Goal: Transaction & Acquisition: Book appointment/travel/reservation

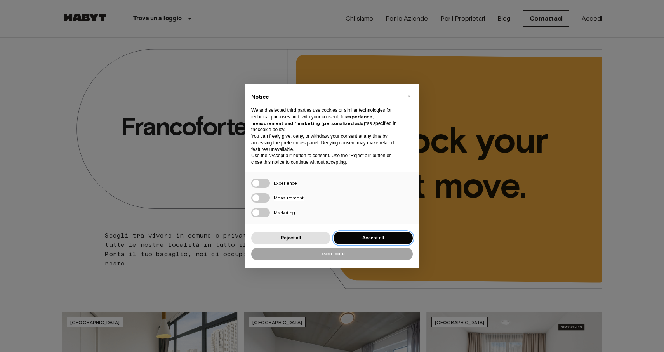
click at [382, 234] on button "Accept all" at bounding box center [372, 238] width 79 height 13
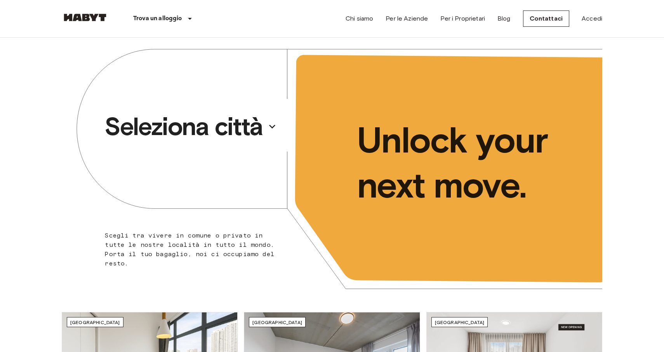
click at [259, 132] on p "Seleziona città" at bounding box center [183, 126] width 158 height 31
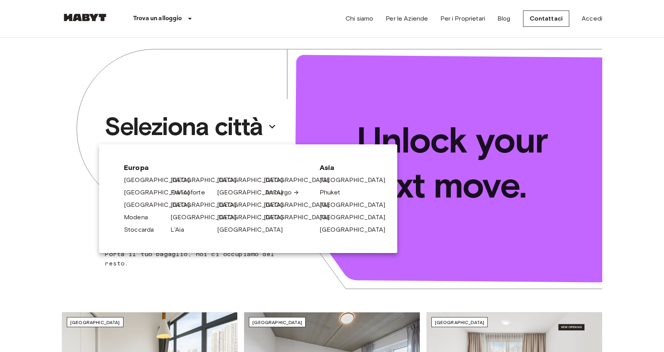
click at [280, 193] on link "Amburgo" at bounding box center [282, 192] width 34 height 9
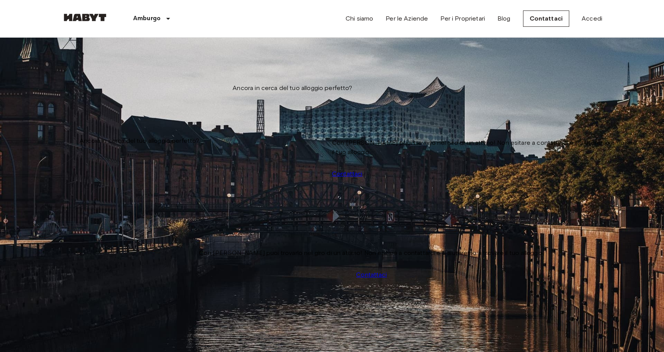
click at [132, 64] on button "tune" at bounding box center [125, 57] width 16 height 13
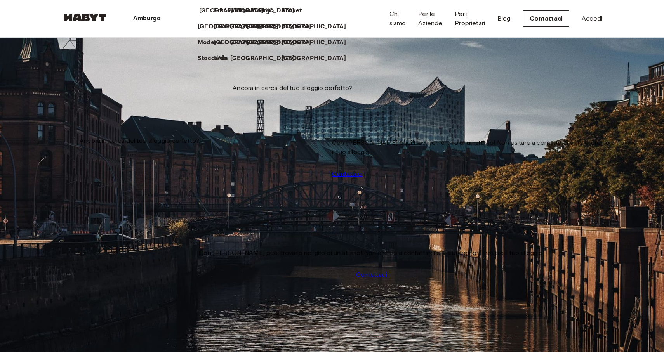
click at [199, 16] on p "[GEOGRAPHIC_DATA]" at bounding box center [231, 10] width 65 height 9
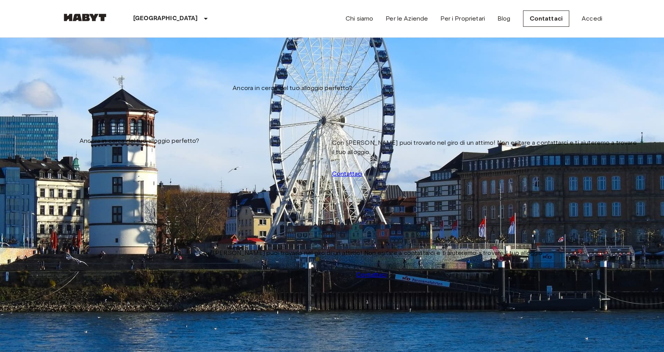
click at [132, 64] on button "tune" at bounding box center [125, 57] width 16 height 13
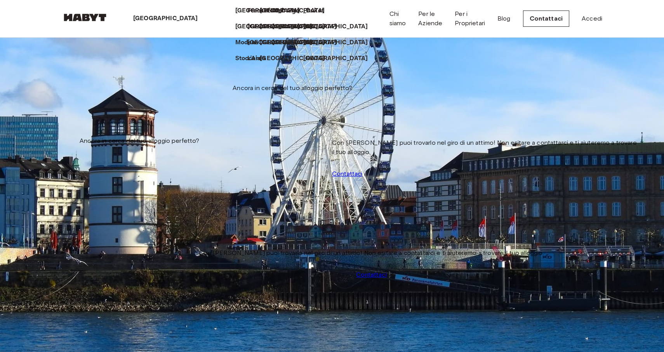
click at [166, 21] on div "[GEOGRAPHIC_DATA]" at bounding box center [167, 18] width 118 height 37
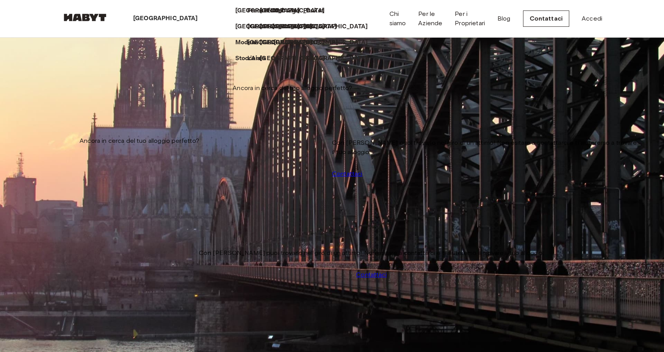
click at [274, 47] on p "[GEOGRAPHIC_DATA]" at bounding box center [306, 42] width 65 height 9
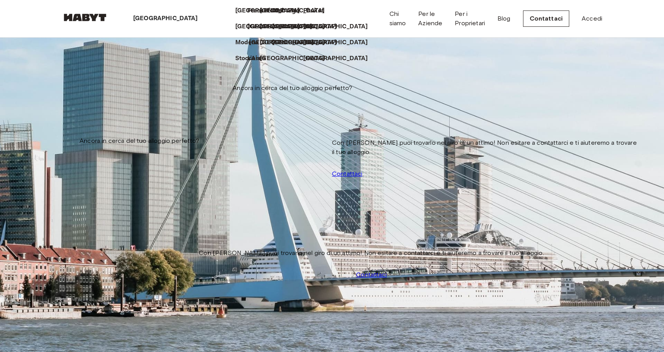
click at [249, 47] on p "[GEOGRAPHIC_DATA]" at bounding box center [281, 42] width 65 height 9
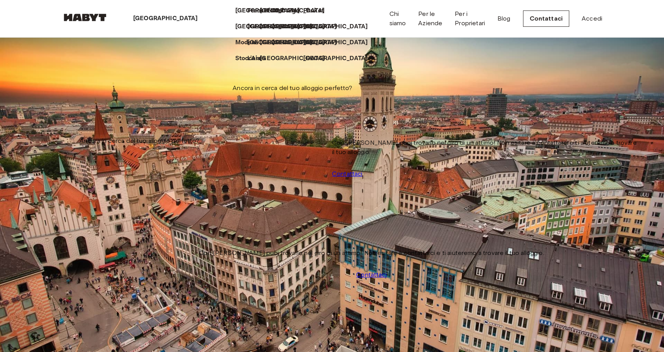
click at [62, 255] on div "Stanza privata Tübinger Straße 3b 12.01 Sqm 4 6th Floor Disponibile dal 04 Nov …" at bounding box center [332, 336] width 540 height 432
click at [165, 9] on div "[GEOGRAPHIC_DATA]" at bounding box center [167, 18] width 118 height 37
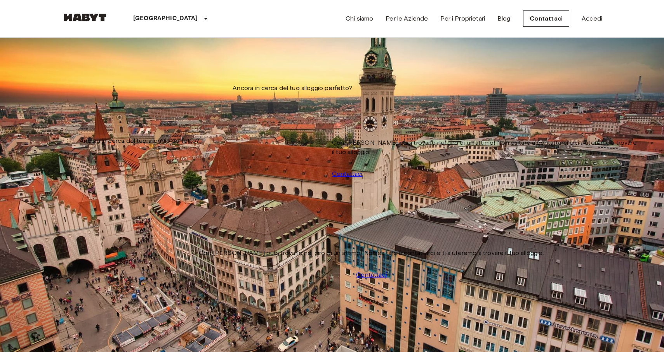
click at [132, 64] on button "tune" at bounding box center [125, 57] width 16 height 13
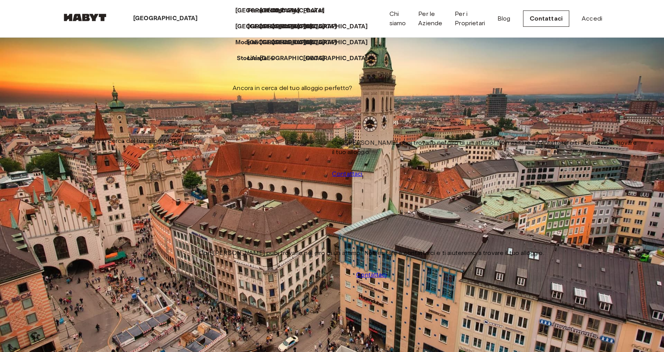
click at [237, 63] on p "Stoccarda" at bounding box center [252, 58] width 30 height 9
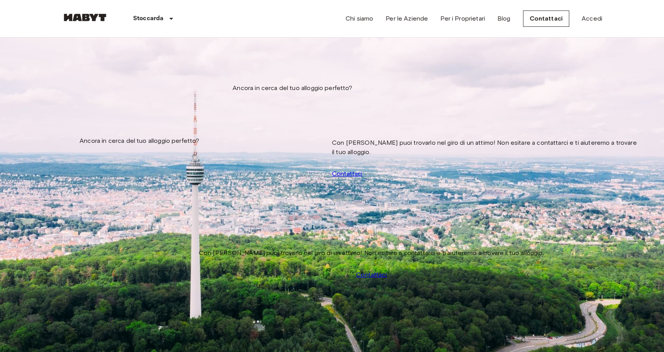
click at [129, 61] on icon "tune" at bounding box center [124, 56] width 9 height 9
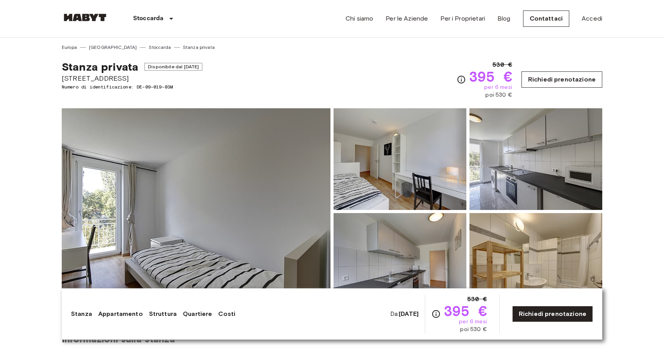
click at [560, 81] on link "Richiedi prenotazione" at bounding box center [561, 79] width 81 height 16
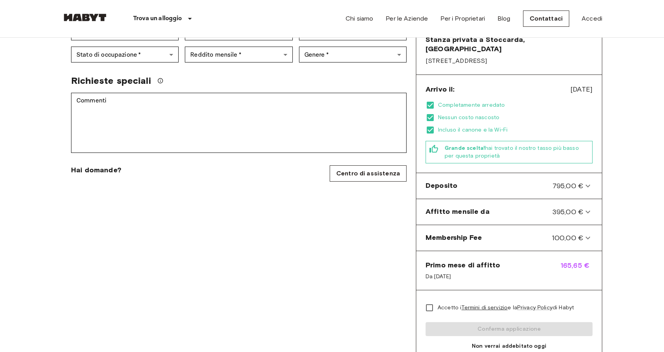
scroll to position [203, 0]
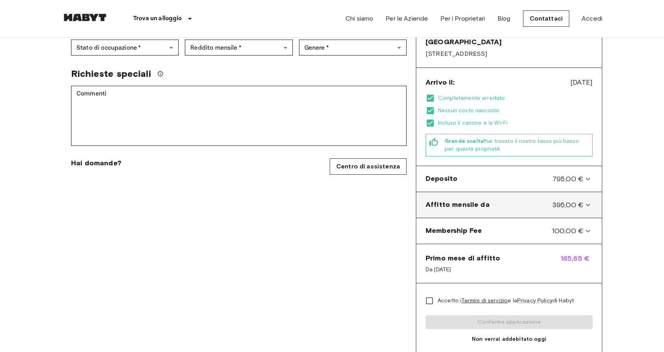
click at [588, 203] on icon at bounding box center [587, 204] width 5 height 3
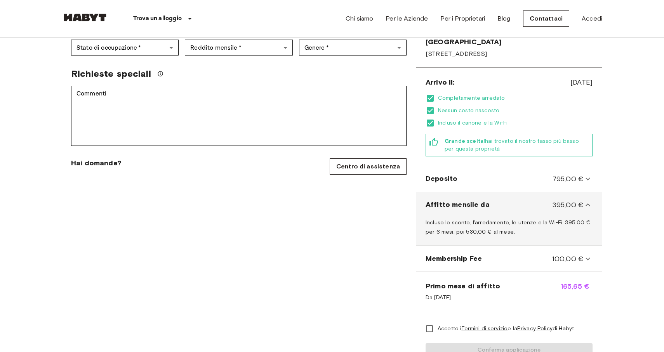
click at [587, 200] on icon at bounding box center [587, 204] width 9 height 9
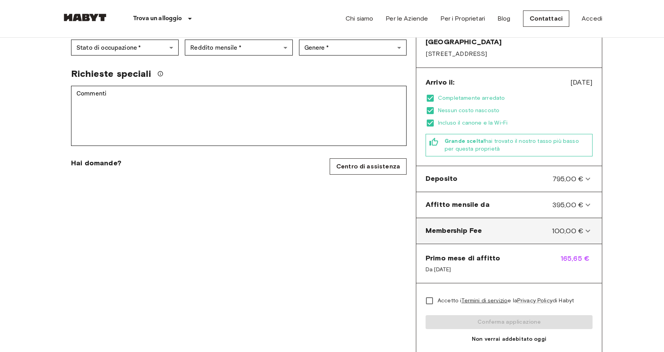
click at [588, 226] on icon at bounding box center [587, 230] width 9 height 9
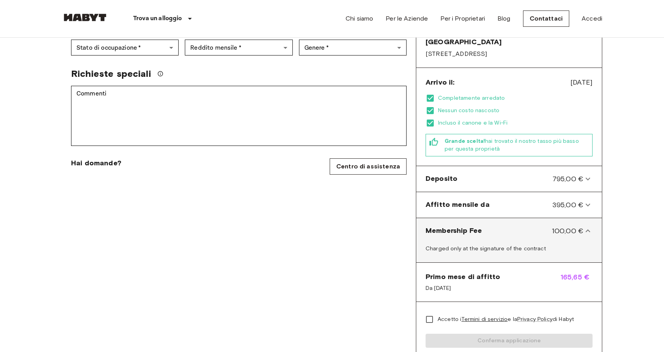
click at [588, 226] on icon at bounding box center [587, 230] width 9 height 9
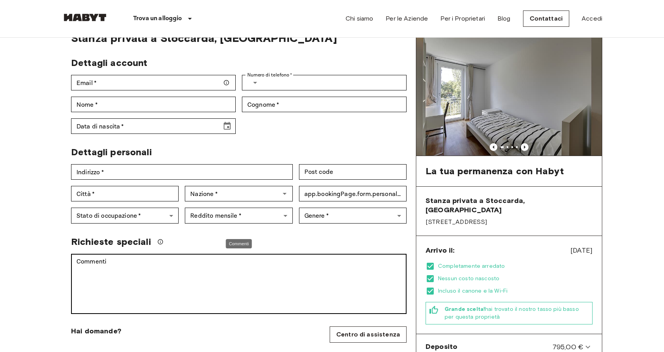
scroll to position [39, 0]
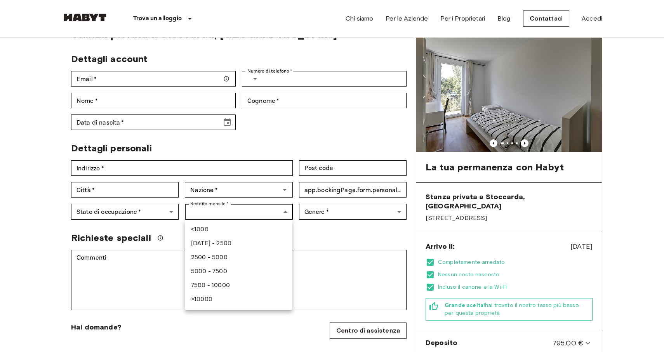
click at [300, 233] on div at bounding box center [332, 176] width 664 height 352
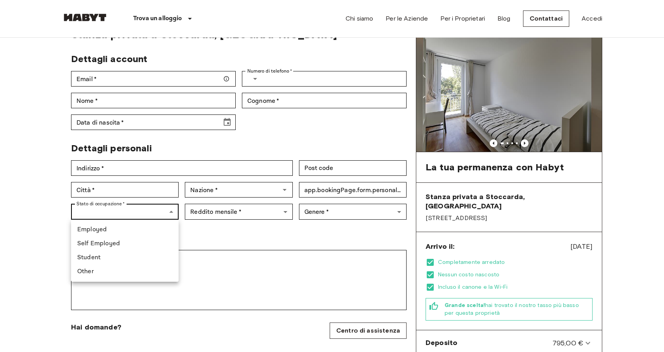
click at [109, 255] on li "Student" at bounding box center [125, 258] width 108 height 14
type input "*******"
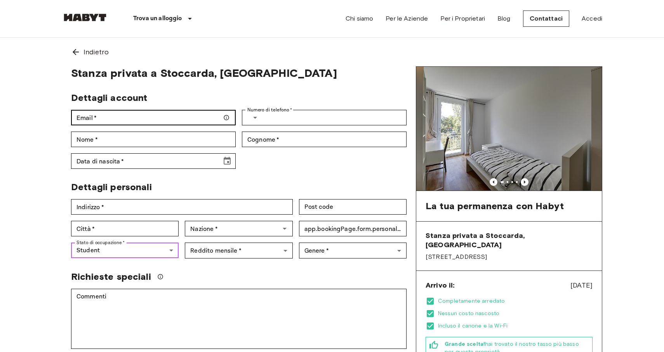
scroll to position [0, 0]
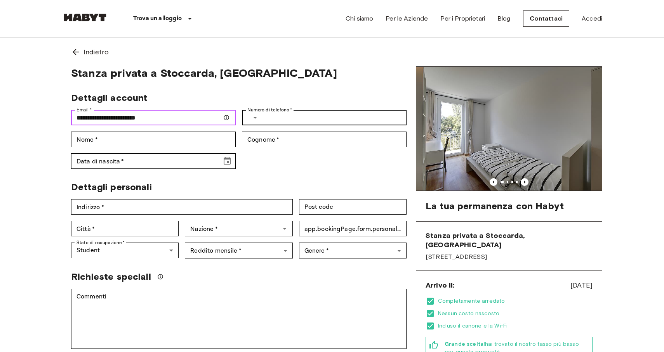
type input "**********"
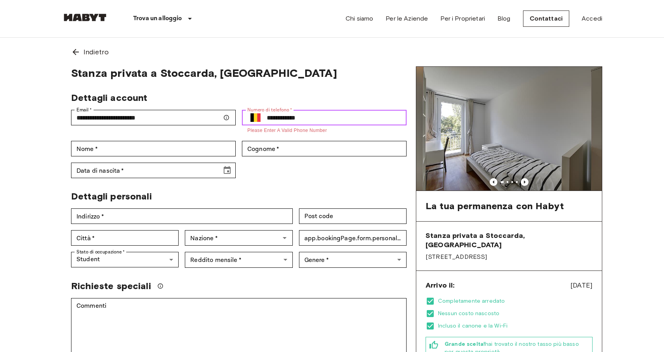
type input "**********"
click at [263, 115] on button "Select country" at bounding box center [255, 117] width 16 height 16
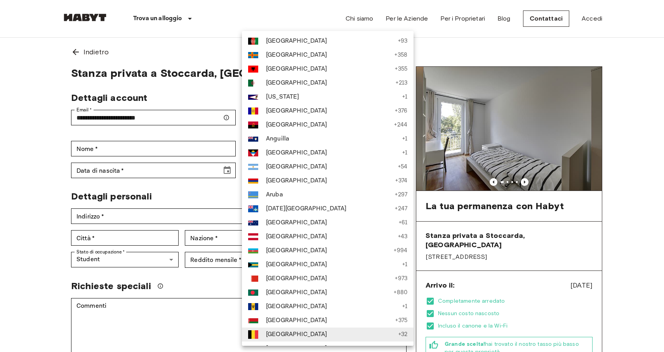
scroll to position [1237, 0]
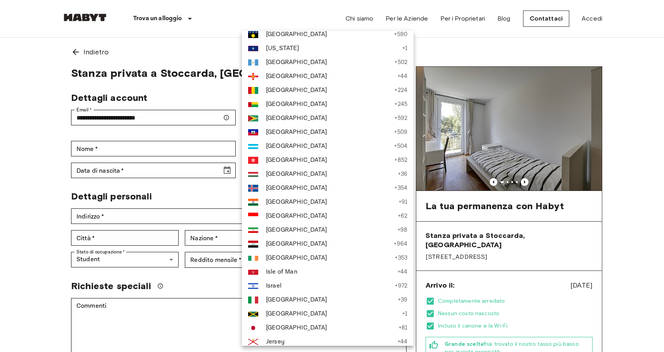
click at [377, 117] on div at bounding box center [332, 176] width 664 height 352
